Goal: Check status: Check status

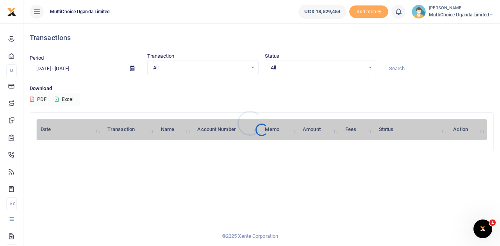
click at [369, 67] on div at bounding box center [250, 123] width 500 height 246
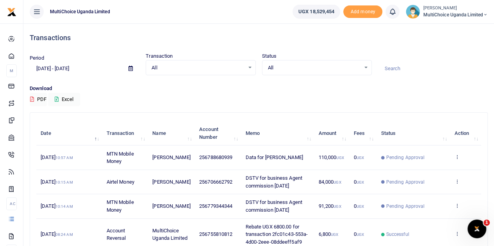
click at [370, 68] on div "All Select an option..." at bounding box center [316, 68] width 109 height 9
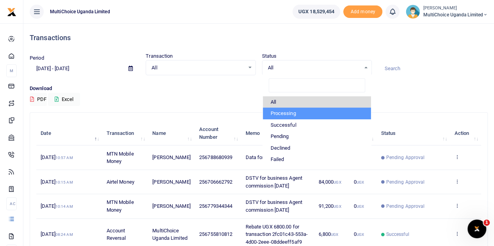
click at [479, 84] on div "Period 08/24/2025 - 09/22/2025 Transaction All Select an option... All Airtime …" at bounding box center [259, 68] width 464 height 32
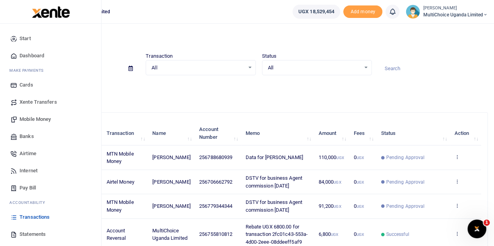
click at [29, 56] on span "Dashboard" at bounding box center [32, 56] width 25 height 8
click at [30, 52] on span "Dashboard" at bounding box center [32, 56] width 25 height 8
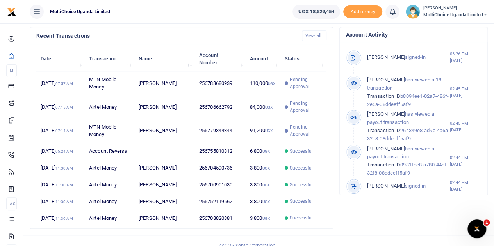
scroll to position [6, 6]
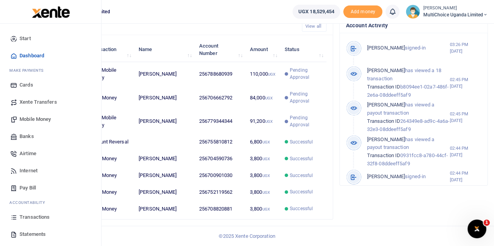
click at [34, 218] on span "Transactions" at bounding box center [35, 218] width 30 height 8
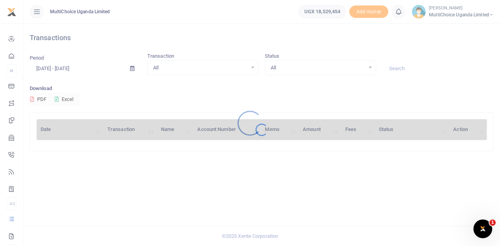
click at [371, 67] on div at bounding box center [250, 123] width 500 height 246
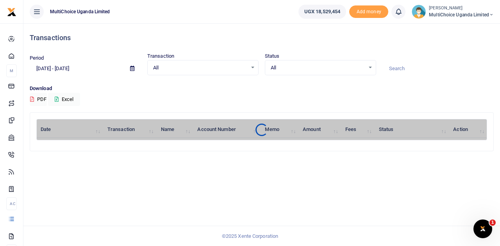
click at [372, 67] on div at bounding box center [250, 123] width 500 height 246
click at [370, 69] on div "All Select an option..." at bounding box center [320, 68] width 111 height 9
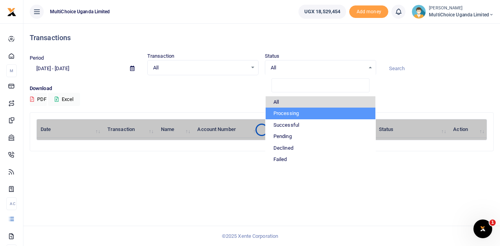
click at [294, 113] on li "Processing" at bounding box center [321, 114] width 110 height 12
select select "PROCESSING"
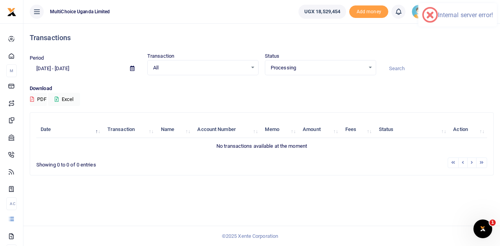
click at [371, 65] on div "Processing Select an option..." at bounding box center [320, 68] width 111 height 9
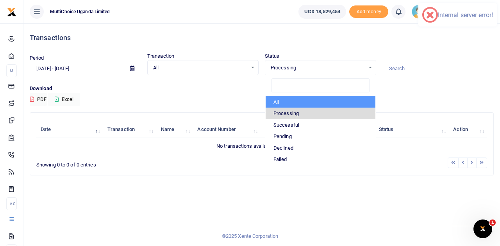
click at [292, 104] on li "All" at bounding box center [321, 102] width 110 height 12
select select
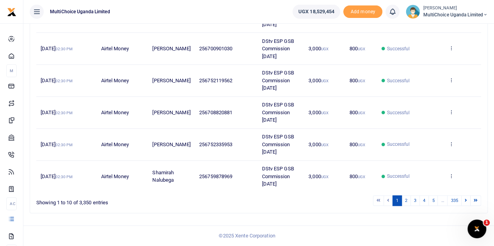
scroll to position [369, 0]
click at [439, 202] on li "…" at bounding box center [443, 201] width 10 height 11
click at [435, 202] on link "5" at bounding box center [432, 201] width 9 height 11
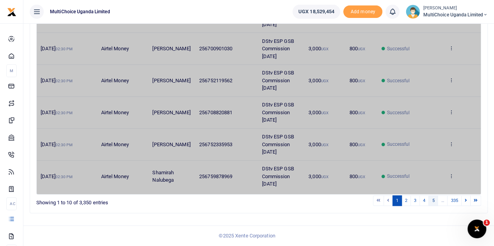
scroll to position [339, 0]
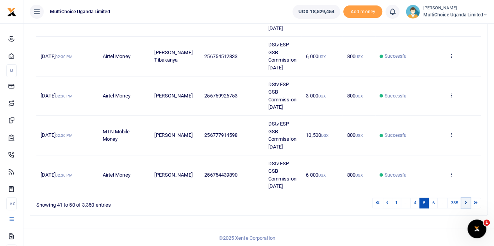
click at [464, 202] on link at bounding box center [465, 203] width 9 height 11
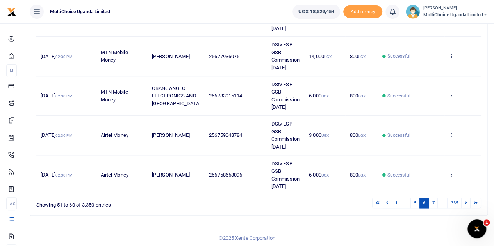
click at [464, 202] on link at bounding box center [465, 203] width 9 height 11
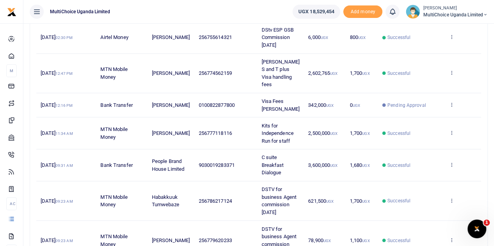
scroll to position [167, 0]
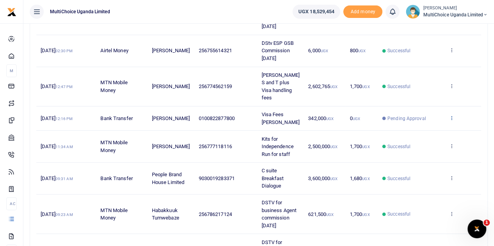
click at [451, 117] on icon at bounding box center [451, 117] width 5 height 5
click at [437, 128] on link "View details" at bounding box center [422, 130] width 62 height 11
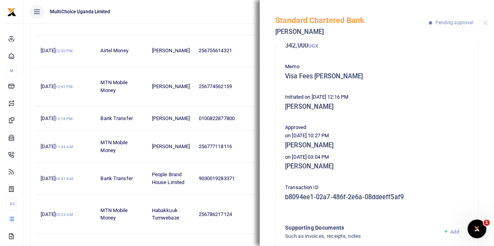
scroll to position [78, 0]
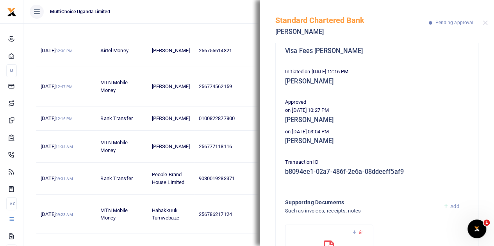
click at [225, 109] on td "0100822877800" at bounding box center [225, 119] width 63 height 24
click at [487, 21] on button "Close" at bounding box center [485, 22] width 5 height 5
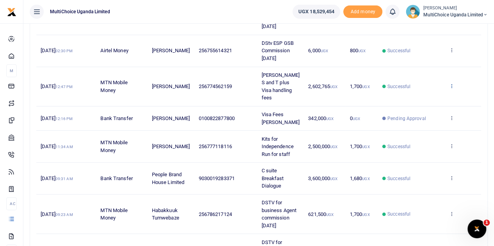
click at [450, 83] on icon at bounding box center [451, 85] width 5 height 5
click at [407, 89] on link "View details" at bounding box center [422, 94] width 62 height 11
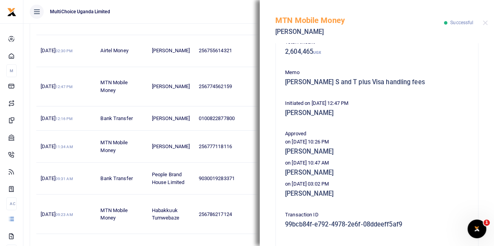
scroll to position [156, 0]
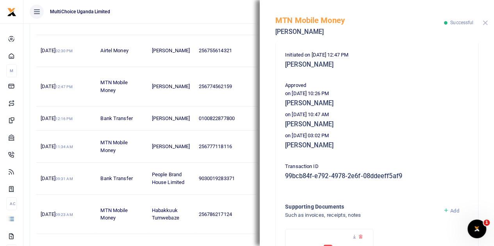
click at [487, 21] on button "Close" at bounding box center [485, 22] width 5 height 5
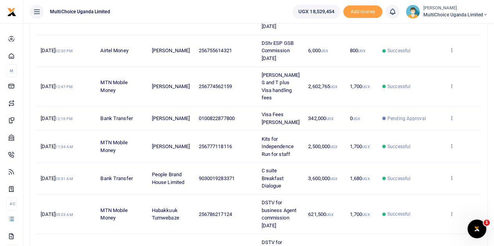
click at [451, 118] on icon at bounding box center [451, 117] width 5 height 5
